Goal: Task Accomplishment & Management: Manage account settings

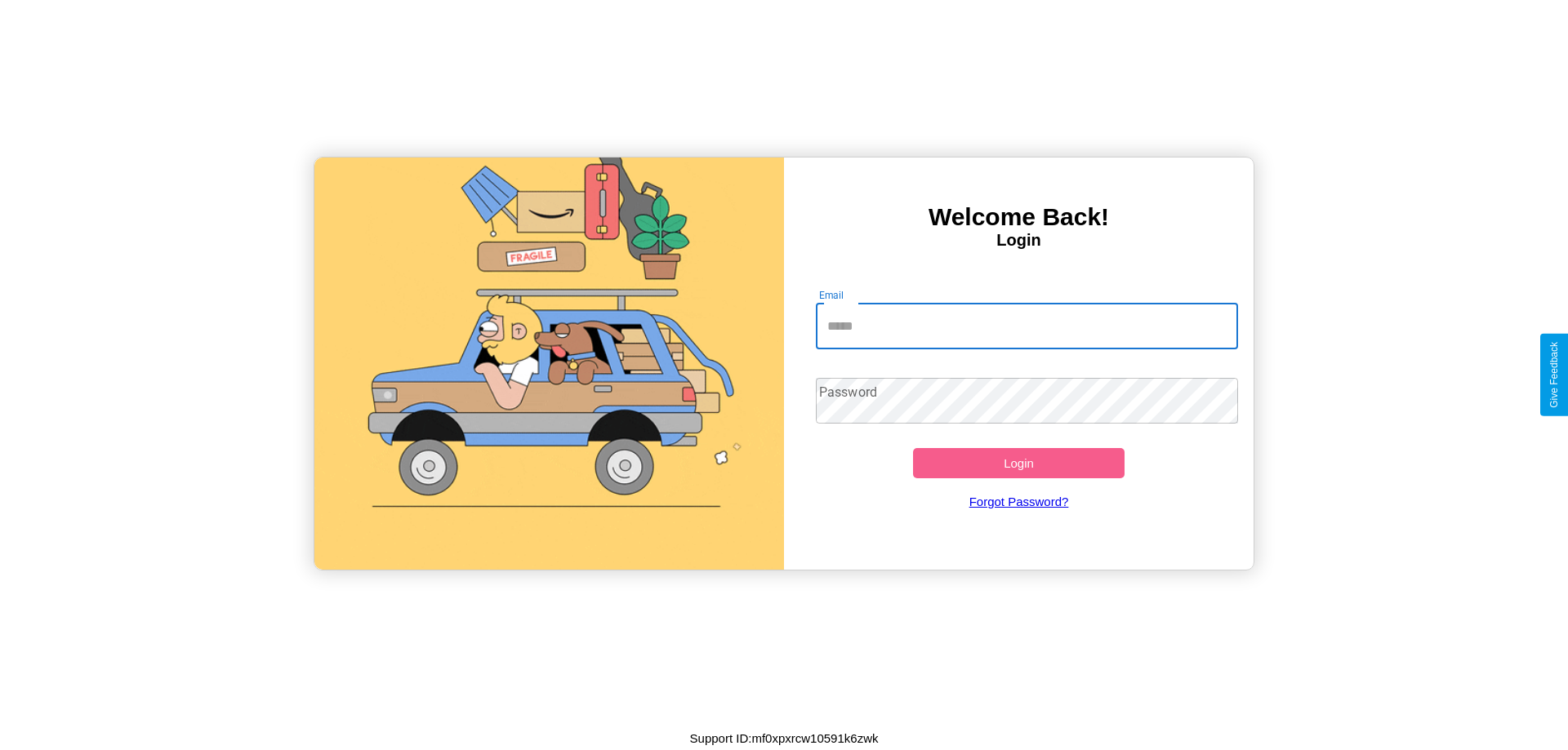
click at [1027, 326] on input "Email" at bounding box center [1027, 327] width 423 height 46
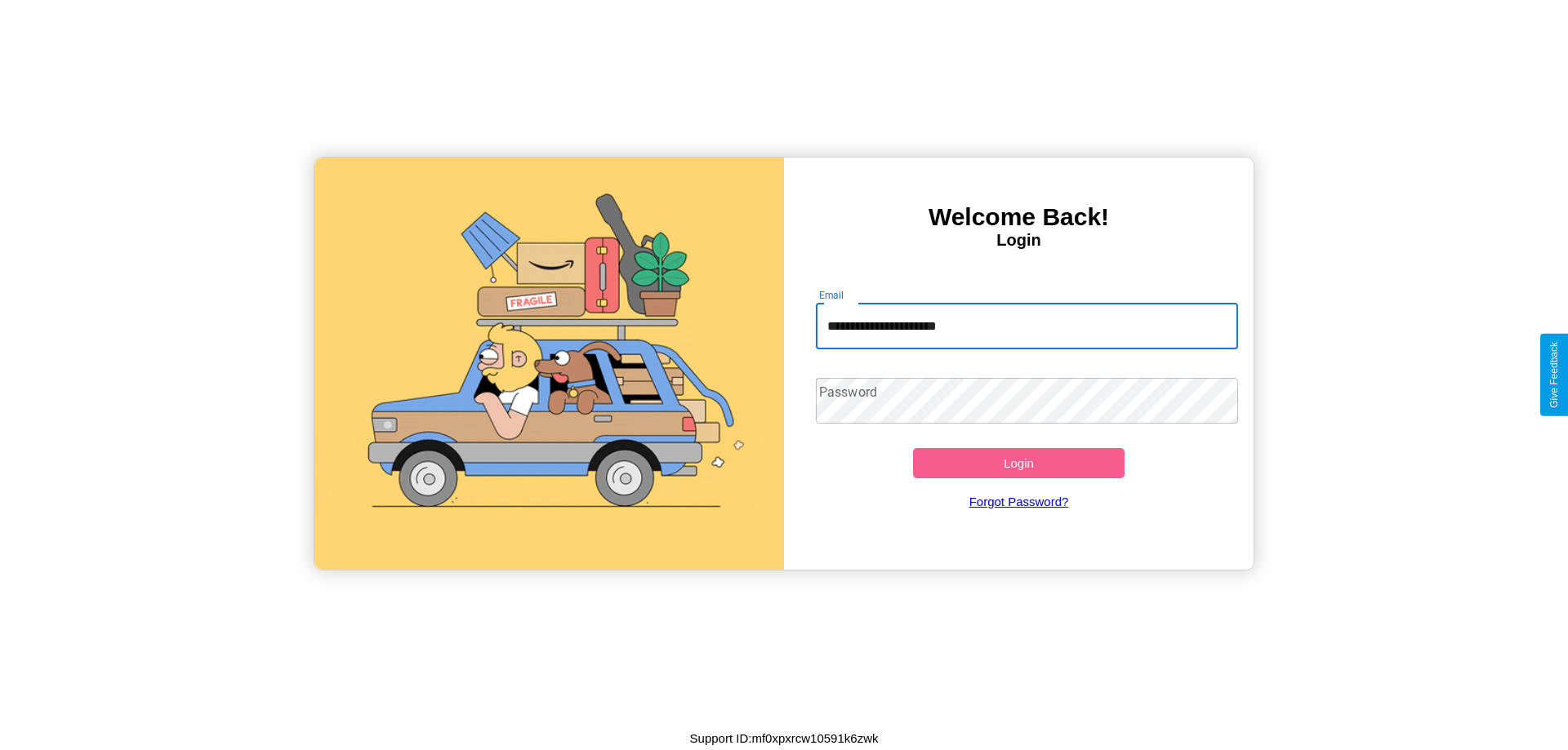
type input "**********"
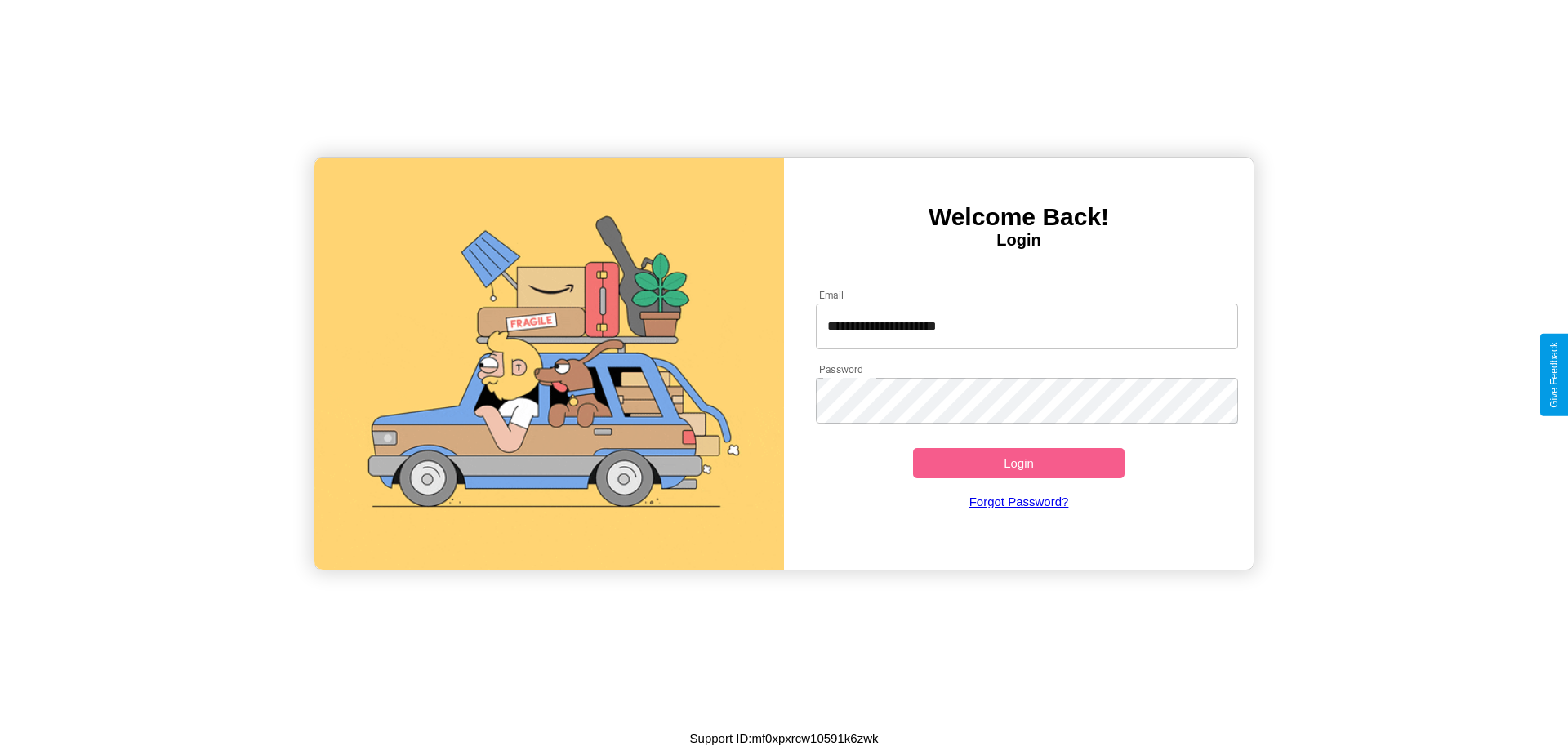
click at [1019, 462] on button "Login" at bounding box center [1019, 462] width 212 height 30
